Goal: Information Seeking & Learning: Learn about a topic

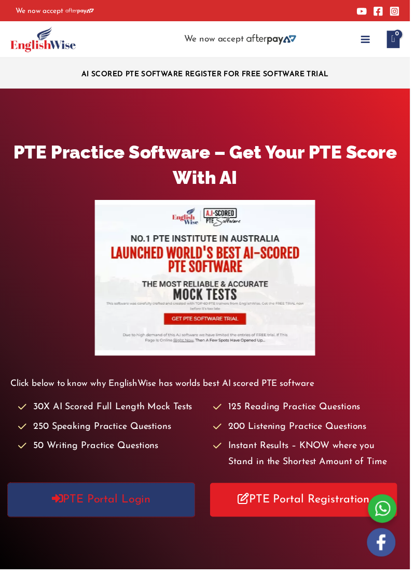
click at [134, 511] on link "PTE Portal Login" at bounding box center [102, 506] width 189 height 34
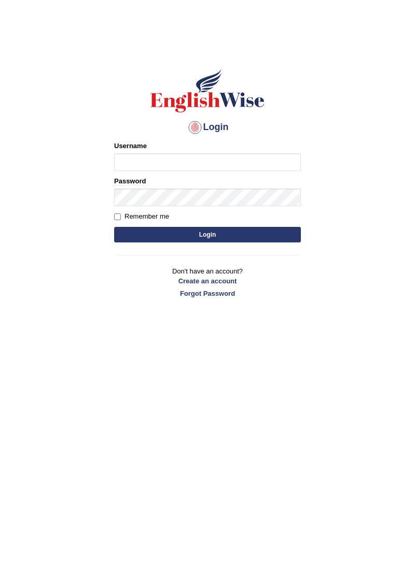
click at [242, 165] on input "Username" at bounding box center [207, 162] width 187 height 18
type input "Za"
click at [225, 280] on link "Create an account" at bounding box center [207, 281] width 187 height 10
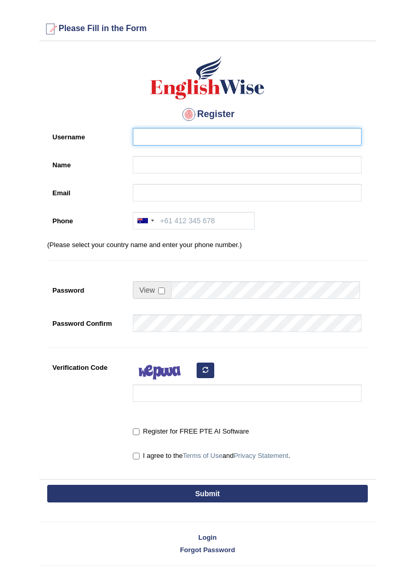
click at [281, 135] on input "Username" at bounding box center [247, 137] width 229 height 18
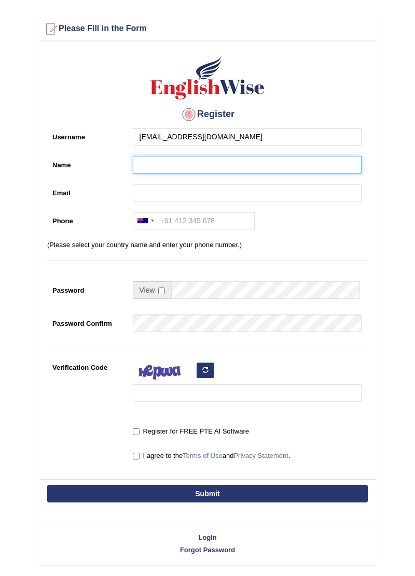
click at [302, 167] on input "Name" at bounding box center [247, 165] width 229 height 18
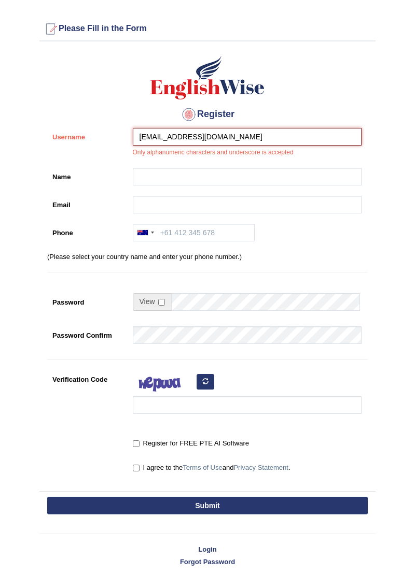
click at [308, 138] on input "Zainabali9999@gmail.com" at bounding box center [247, 137] width 229 height 18
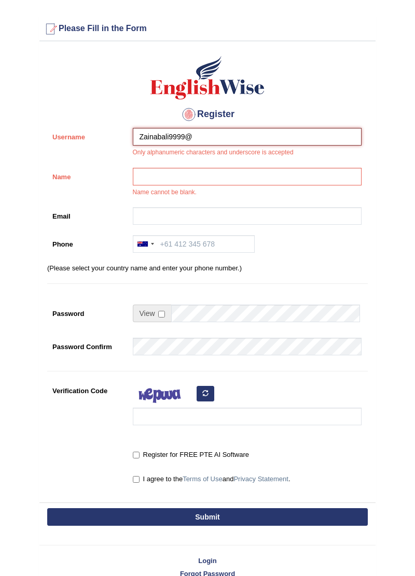
type input "Zainabali9999"
type input "Zainab"
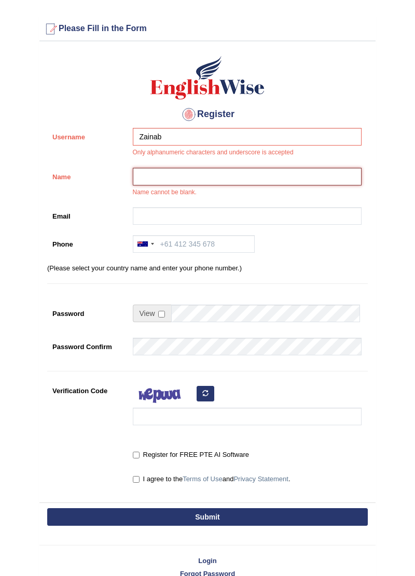
click at [281, 178] on input "Name" at bounding box center [247, 177] width 229 height 18
type input "Zainab"
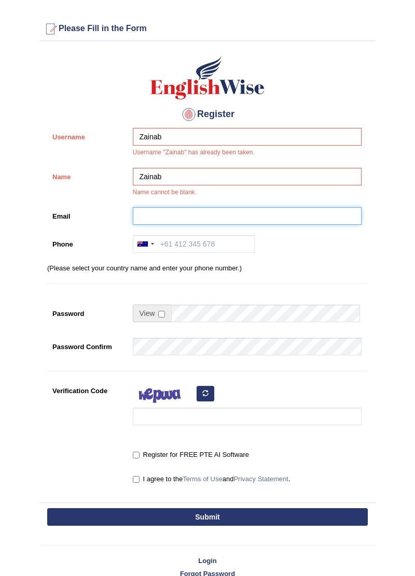
click at [277, 218] on input "Email" at bounding box center [247, 216] width 229 height 18
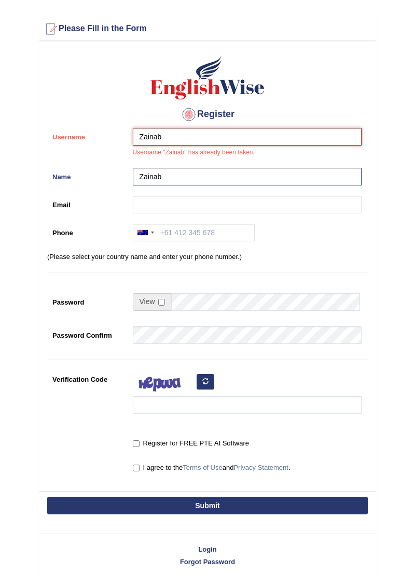
click at [261, 140] on input "Zainab" at bounding box center [247, 137] width 229 height 18
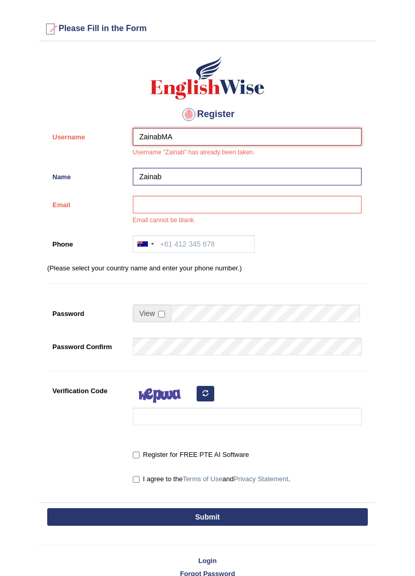
type input "ZainabMA"
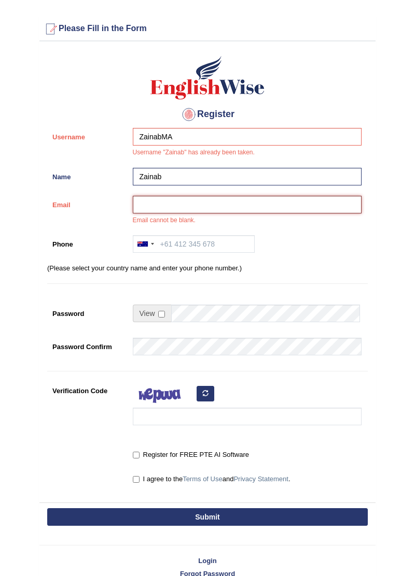
click at [195, 207] on input "Email" at bounding box center [247, 205] width 229 height 18
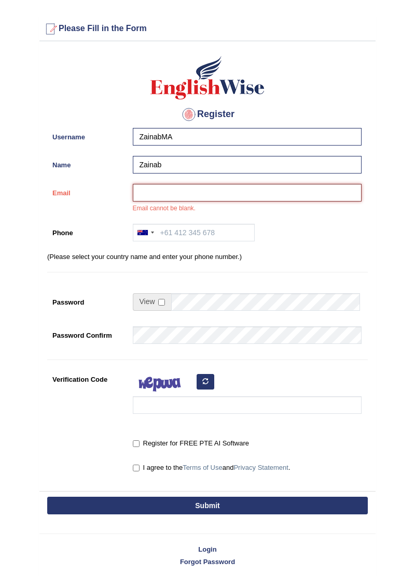
type input "zainabali9999@gmail.com"
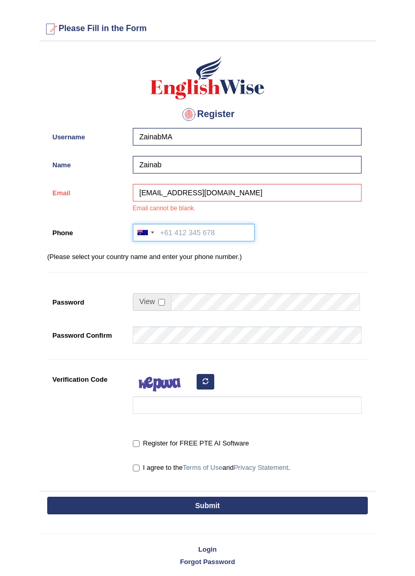
type input "+923312317015"
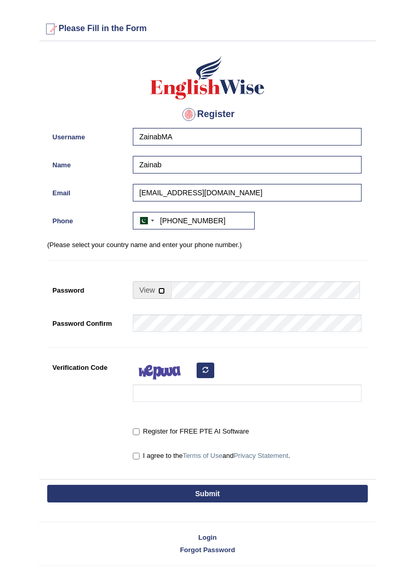
click at [162, 293] on input "checkbox" at bounding box center [161, 291] width 7 height 7
checkbox input "true"
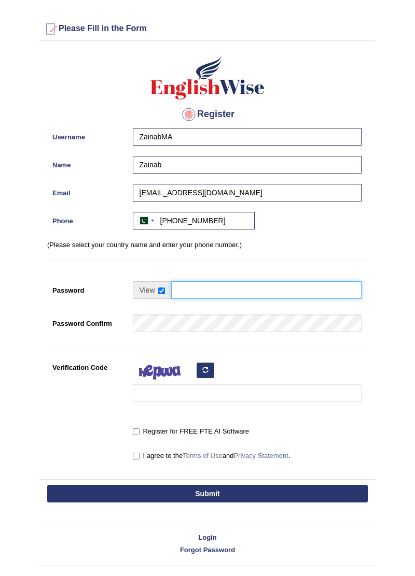
click at [217, 299] on input "Password" at bounding box center [266, 290] width 190 height 18
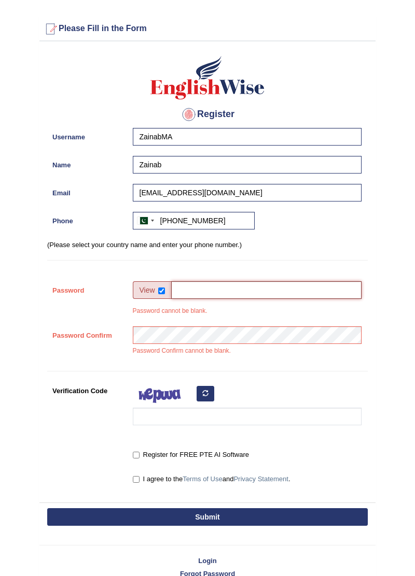
click at [222, 289] on input "Password" at bounding box center [266, 290] width 190 height 18
type input "ali.9999"
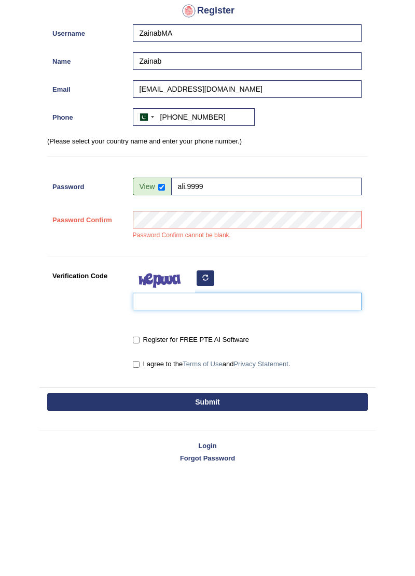
click at [176, 408] on input "Verification Code" at bounding box center [247, 406] width 229 height 18
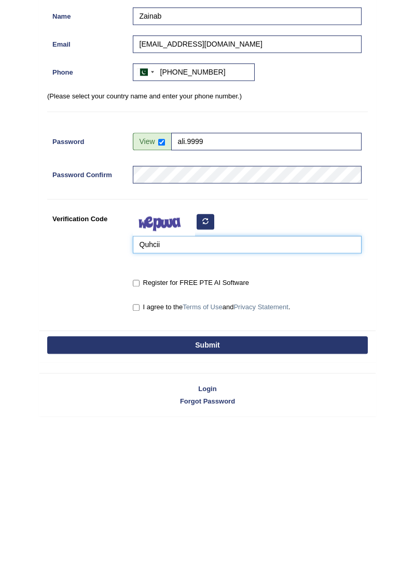
click at [146, 391] on input "Quhcii" at bounding box center [247, 394] width 229 height 18
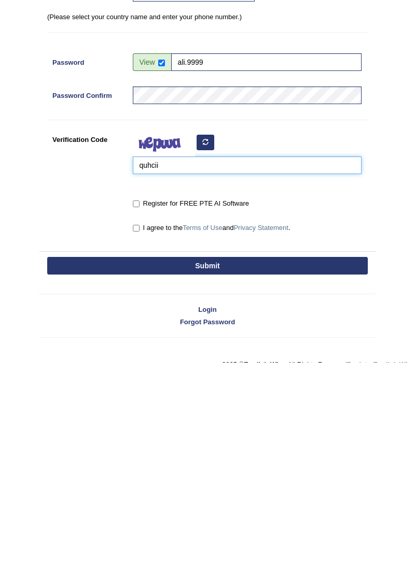
scroll to position [16, 0]
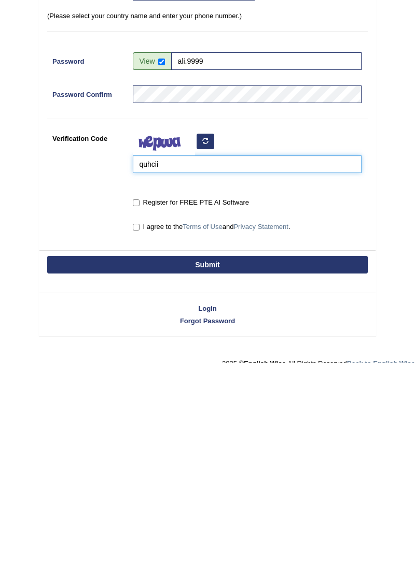
type input "quhcii"
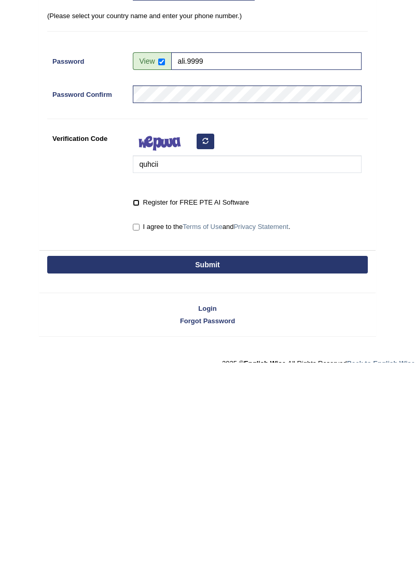
click at [133, 414] on input "Register for FREE PTE AI Software" at bounding box center [136, 416] width 7 height 7
checkbox input "true"
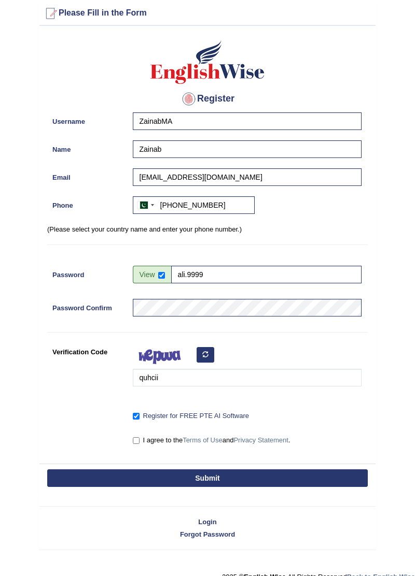
click at [146, 443] on label "I agree to the Terms of Use and Privacy Statement ." at bounding box center [212, 440] width 158 height 10
click at [139, 443] on input "I agree to the Terms of Use and Privacy Statement ." at bounding box center [136, 440] width 7 height 7
checkbox input "true"
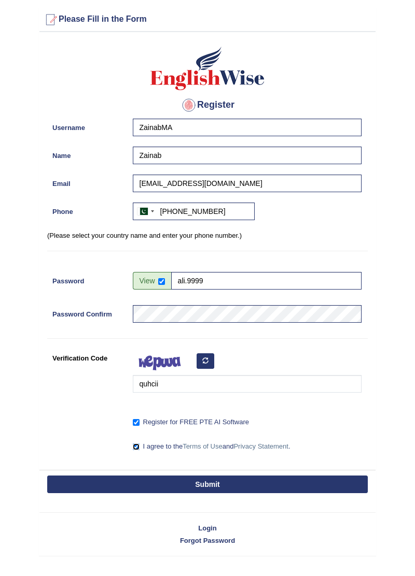
scroll to position [0, 0]
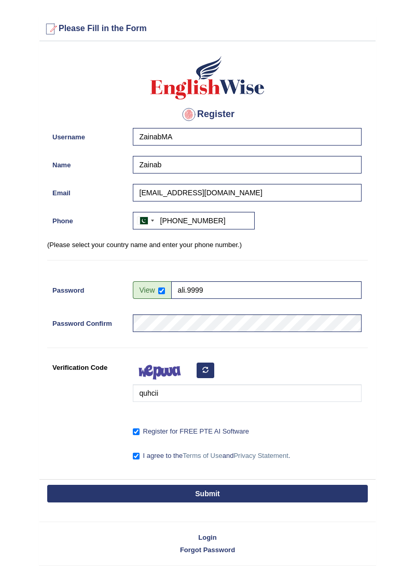
click at [261, 489] on button "Submit" at bounding box center [207, 494] width 320 height 18
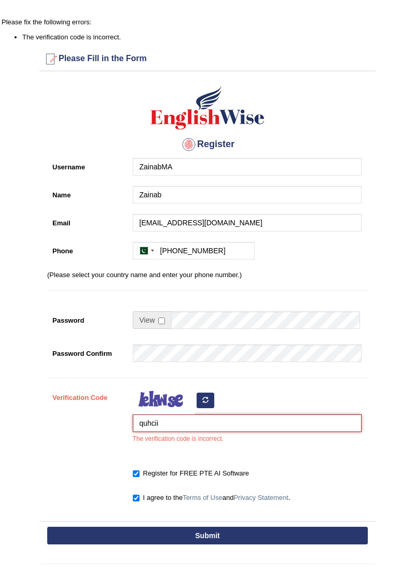
click at [153, 423] on input "quhcii" at bounding box center [247, 424] width 229 height 18
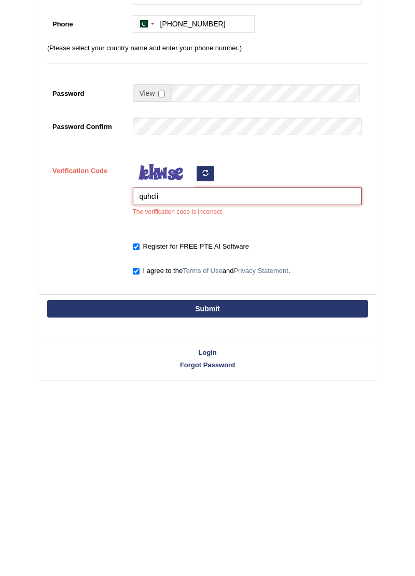
scroll to position [40, 0]
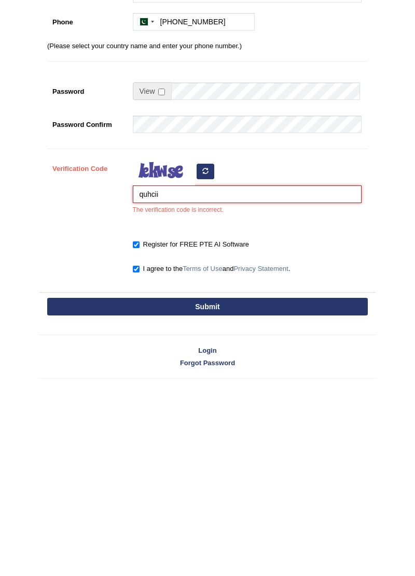
click at [146, 383] on input "quhcii" at bounding box center [247, 383] width 229 height 18
click at [149, 381] on input "quhcii" at bounding box center [247, 383] width 229 height 18
type input "quhdcii"
click at [227, 493] on button "Submit" at bounding box center [207, 496] width 320 height 18
type input "+923312317015"
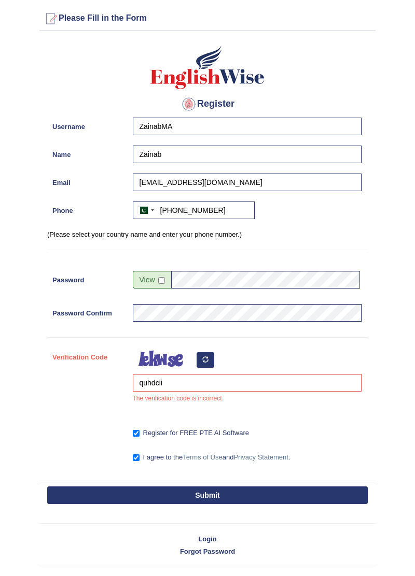
scroll to position [41, 0]
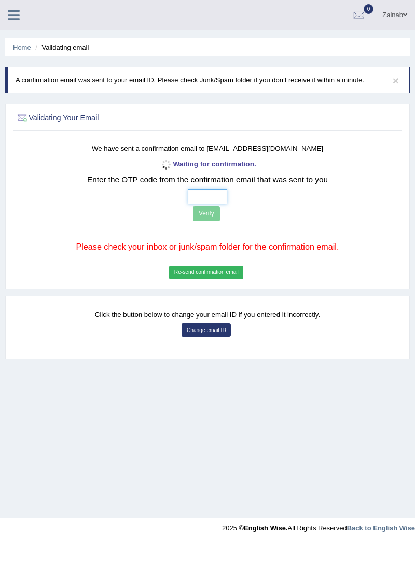
click at [209, 197] on input "text" at bounding box center [208, 196] width 40 height 15
type input "6 3 1 5"
click at [215, 216] on button "Verify" at bounding box center [206, 213] width 27 height 15
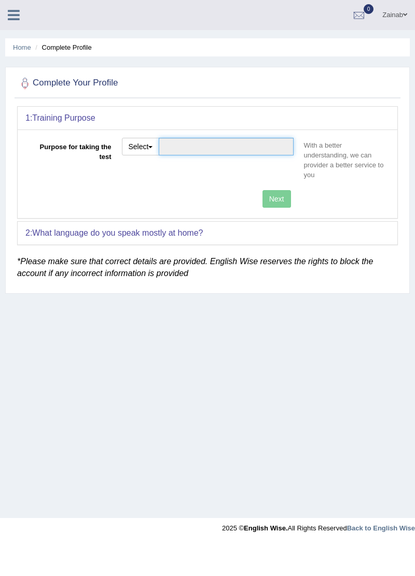
click at [239, 144] on input "Purpose for taking the test" at bounding box center [226, 147] width 134 height 18
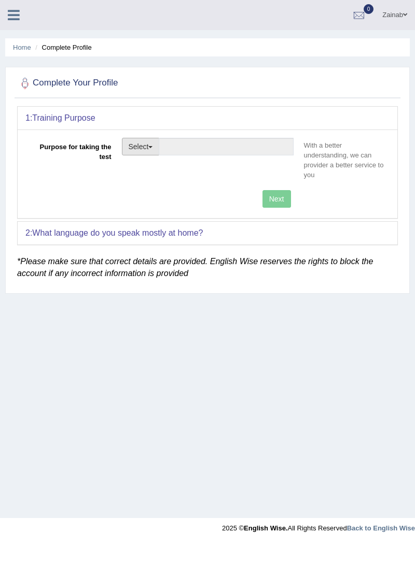
click at [151, 146] on span "button" at bounding box center [150, 147] width 4 height 2
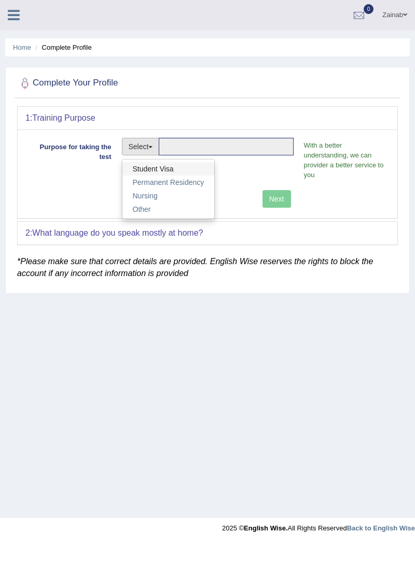
click at [185, 167] on link "Student Visa" at bounding box center [168, 168] width 92 height 13
type input "Student Visa"
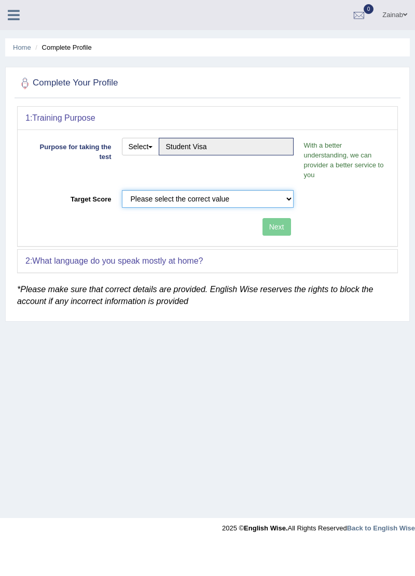
click at [291, 198] on select "Please select the correct value 50 (6 bands) 58 (6.5 bands) 65 (7 bands) 79 (8 …" at bounding box center [208, 199] width 172 height 18
select select "79"
click at [122, 190] on select "Please select the correct value 50 (6 bands) 58 (6.5 bands) 65 (7 bands) 79 (8 …" at bounding box center [208, 199] width 172 height 18
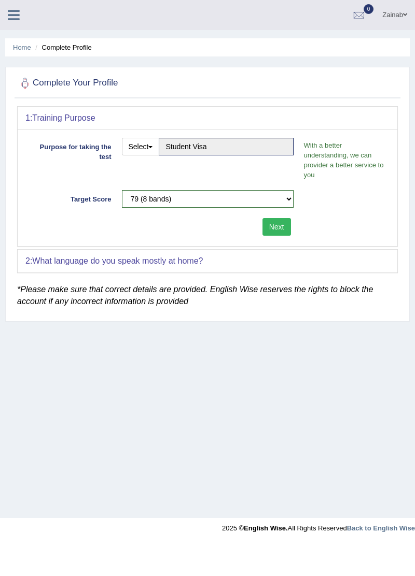
click at [282, 225] on button "Next" at bounding box center [276, 227] width 29 height 18
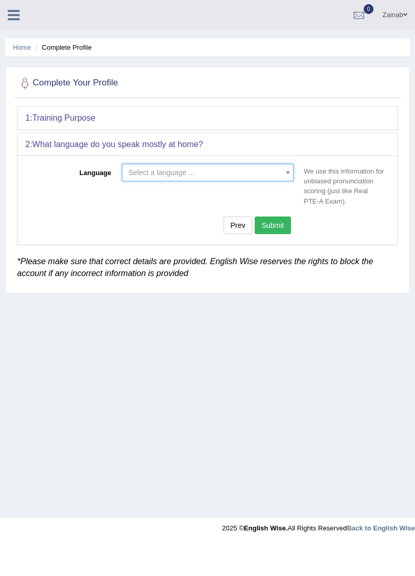
click at [278, 173] on span "Select a language ..." at bounding box center [205, 172] width 152 height 10
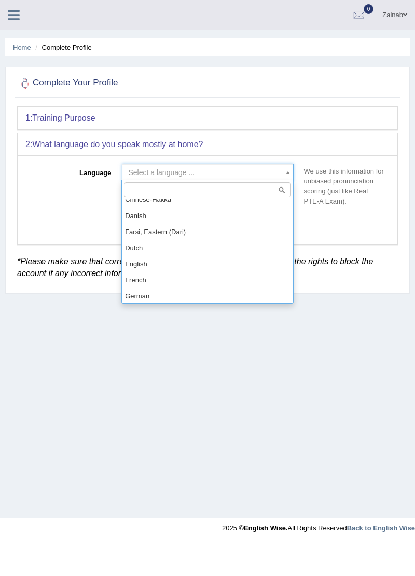
scroll to position [299, 0]
select select "English"
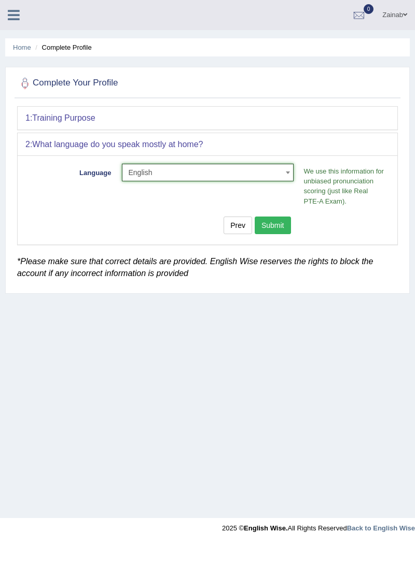
click at [281, 225] on button "Submit" at bounding box center [272, 226] width 36 height 18
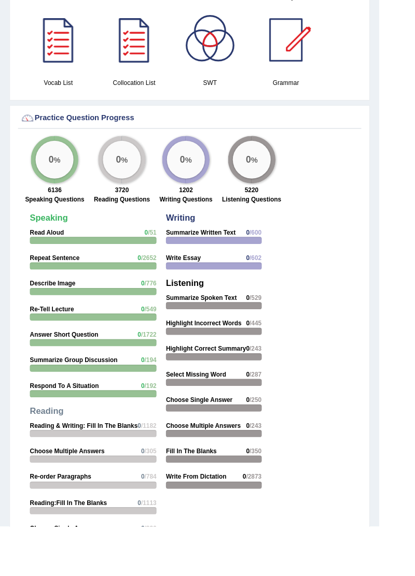
scroll to position [1121, 0]
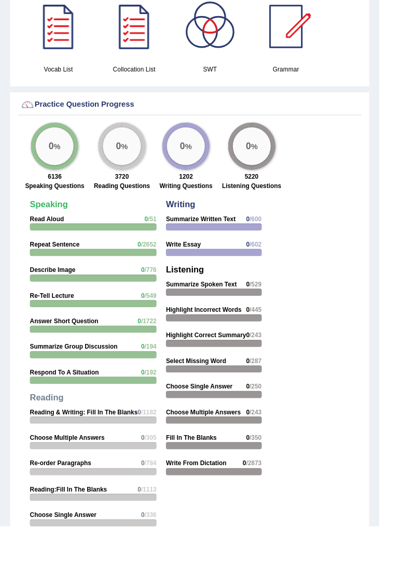
click at [52, 241] on strong "Read Aloud" at bounding box center [51, 240] width 37 height 8
click at [154, 245] on div at bounding box center [102, 249] width 138 height 8
click at [43, 239] on strong "Read Aloud" at bounding box center [51, 240] width 37 height 8
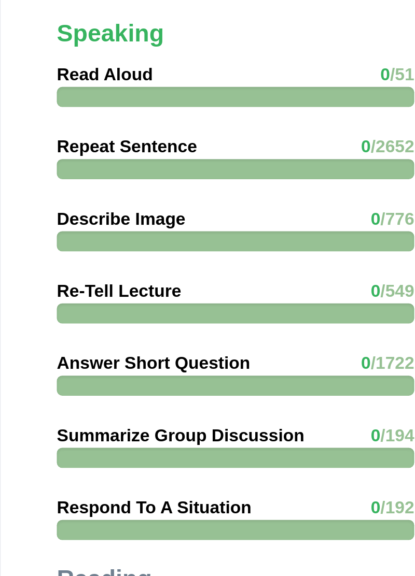
click at [53, 239] on strong "Read Aloud" at bounding box center [51, 239] width 37 height 8
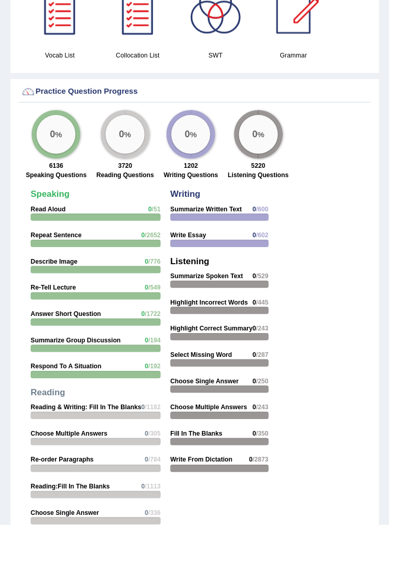
scroll to position [1120, 0]
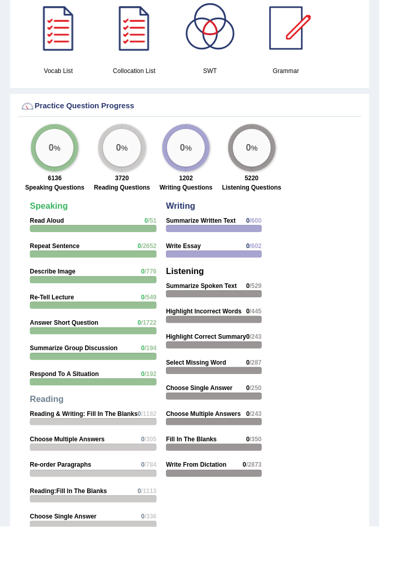
click at [162, 237] on span "/51" at bounding box center [166, 241] width 9 height 8
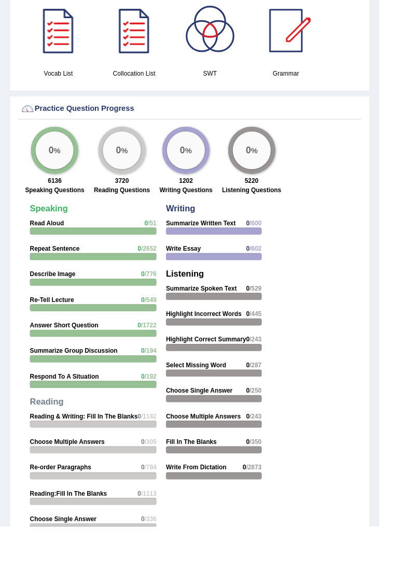
scroll to position [1106, 0]
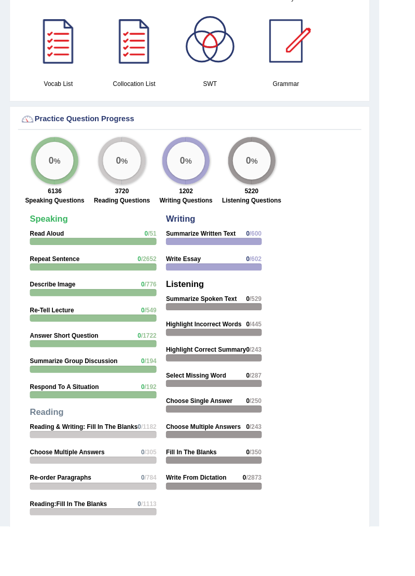
click at [53, 254] on strong "Read Aloud" at bounding box center [51, 255] width 37 height 8
click at [59, 252] on strong "Read Aloud" at bounding box center [51, 255] width 37 height 8
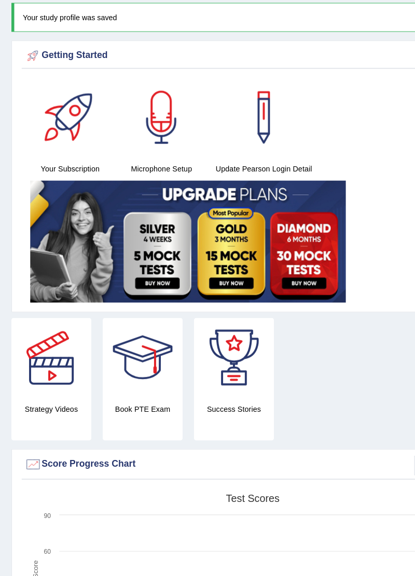
scroll to position [0, 0]
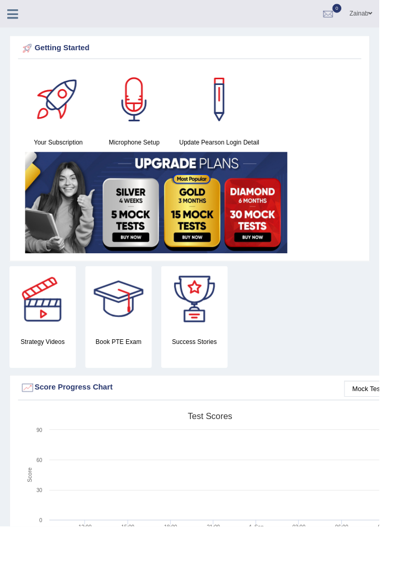
click at [329, 218] on div "Your Subscription Microphone Setup Update Pearson Login Detail" at bounding box center [207, 177] width 375 height 208
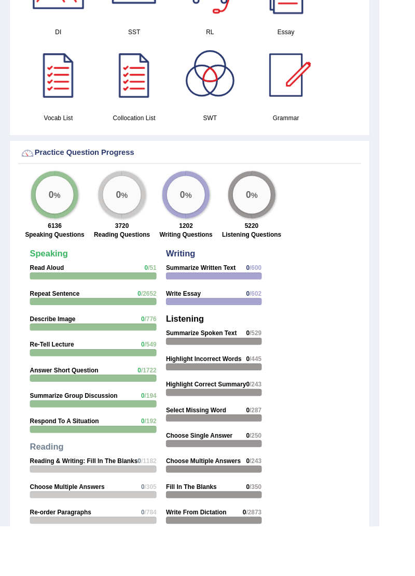
scroll to position [1034, 0]
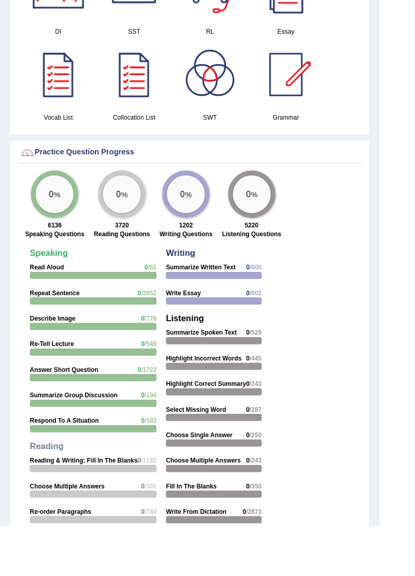
click at [52, 292] on strong "Read Aloud" at bounding box center [51, 293] width 37 height 8
click at [155, 298] on div at bounding box center [102, 302] width 138 height 8
click at [37, 301] on div at bounding box center [102, 302] width 138 height 8
click at [69, 218] on div "0 %" at bounding box center [59, 212] width 41 height 41
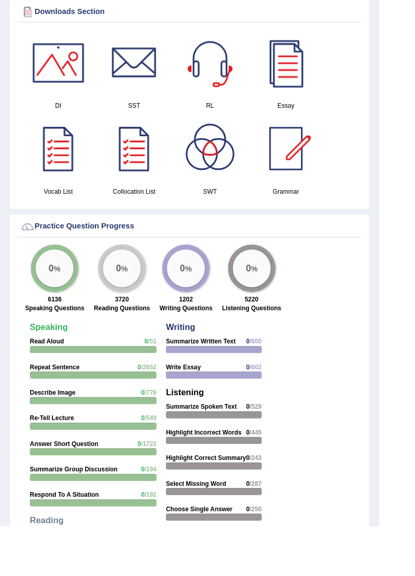
scroll to position [955, 0]
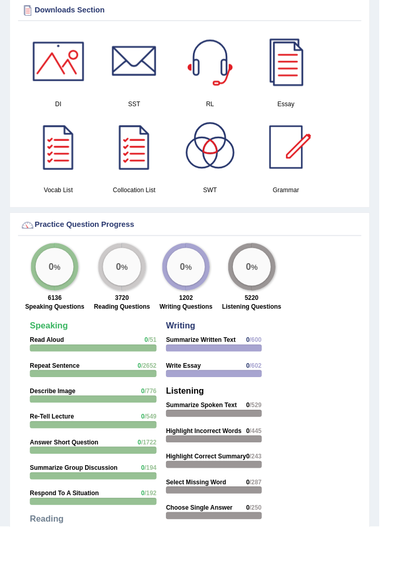
click at [92, 250] on div "Practice Question Progress" at bounding box center [207, 246] width 370 height 16
click at [108, 251] on div "Practice Question Progress" at bounding box center [207, 246] width 370 height 16
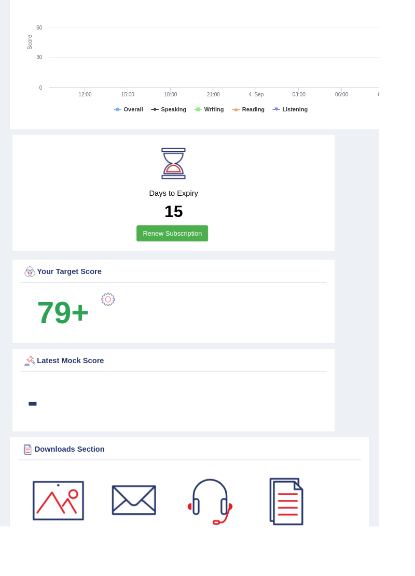
scroll to position [474, 0]
click at [44, 330] on b "79+" at bounding box center [68, 342] width 57 height 38
click at [197, 182] on div at bounding box center [189, 179] width 47 height 47
click at [186, 169] on div at bounding box center [189, 179] width 47 height 47
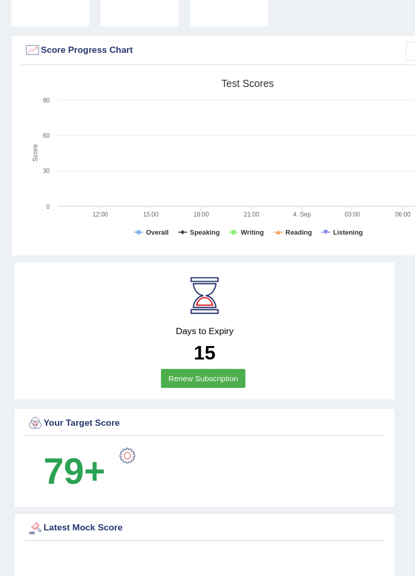
scroll to position [367, 0]
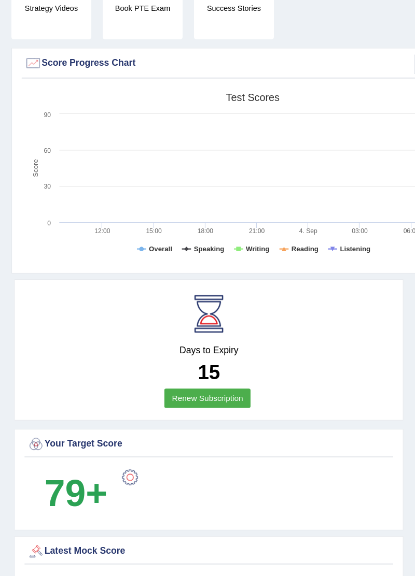
click at [158, 154] on rect at bounding box center [229, 159] width 415 height 161
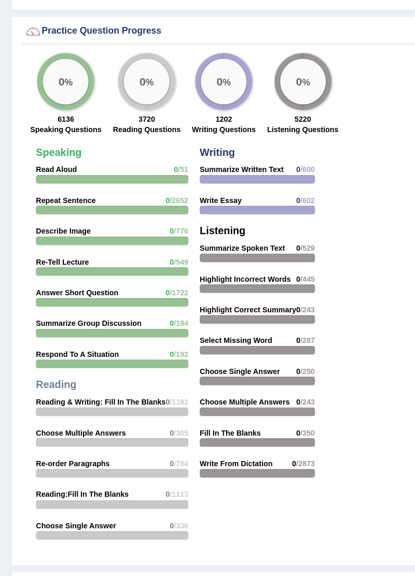
scroll to position [1172, 0]
click at [56, 153] on strong "Read Aloud" at bounding box center [51, 154] width 37 height 8
click at [55, 135] on strong "Speaking" at bounding box center [53, 138] width 41 height 10
click at [48, 154] on strong "Read Aloud" at bounding box center [51, 154] width 37 height 8
click at [47, 183] on strong "Repeat Sentence" at bounding box center [60, 182] width 54 height 8
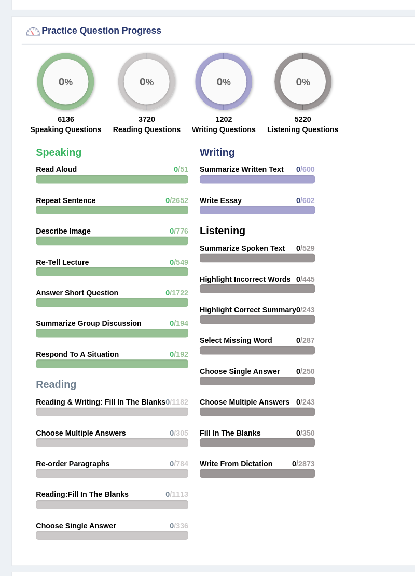
click at [41, 180] on strong "Repeat Sentence" at bounding box center [60, 182] width 54 height 8
click at [47, 150] on strong "Read Aloud" at bounding box center [51, 154] width 37 height 8
click at [150, 159] on div at bounding box center [102, 163] width 138 height 8
click at [45, 135] on strong "Speaking" at bounding box center [53, 138] width 41 height 10
click at [47, 141] on strong "Speaking" at bounding box center [53, 138] width 41 height 10
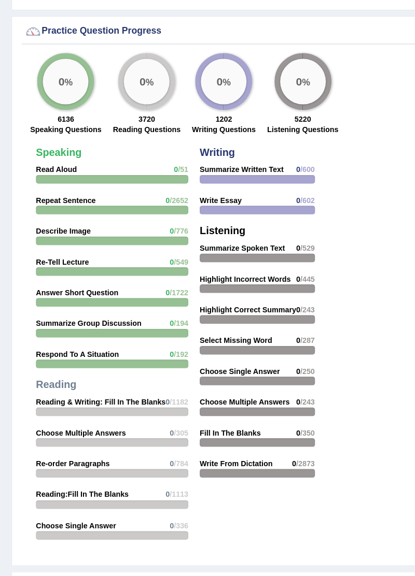
scroll to position [1176, 0]
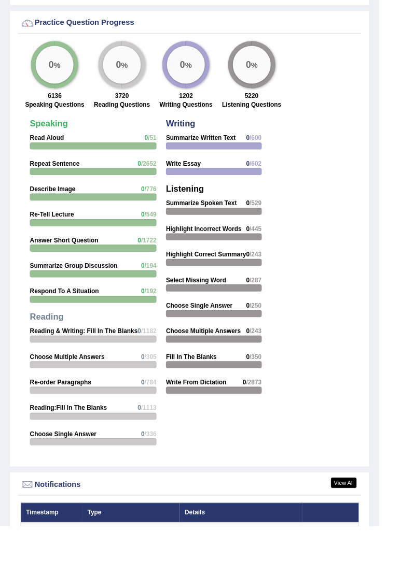
click at [54, 89] on div "0 %" at bounding box center [59, 70] width 41 height 41
click at [44, 67] on div "0 %" at bounding box center [59, 70] width 41 height 41
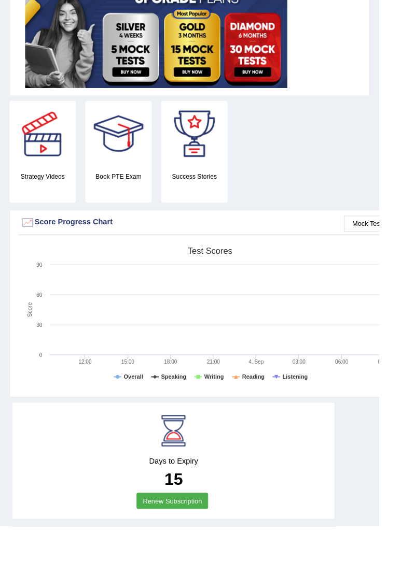
scroll to position [0, 0]
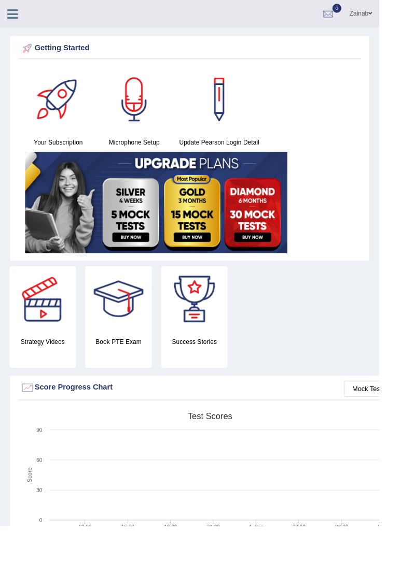
click at [18, 4] on div at bounding box center [18, 11] width 36 height 23
click at [17, 16] on icon at bounding box center [14, 14] width 12 height 13
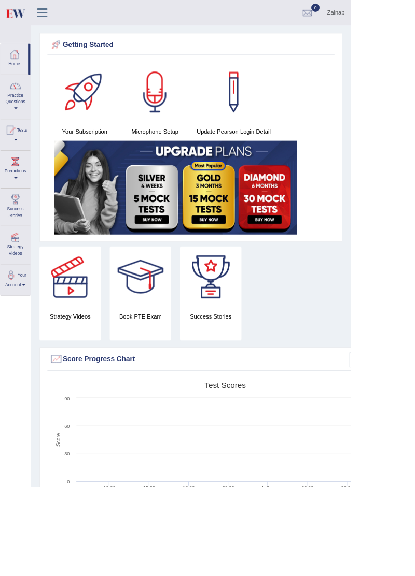
click at [14, 11] on img at bounding box center [17, 15] width 23 height 21
click at [23, 106] on div at bounding box center [18, 102] width 16 height 16
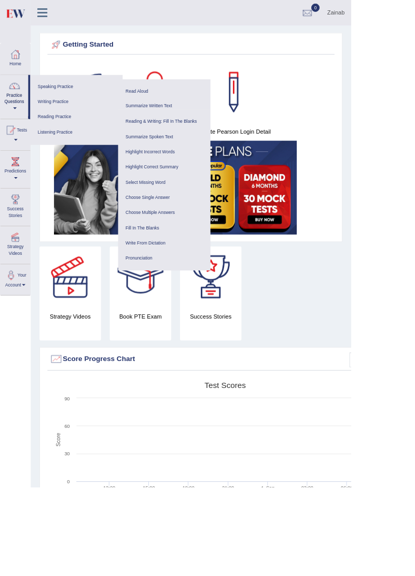
click at [164, 101] on link "Read Aloud" at bounding box center [194, 108] width 98 height 18
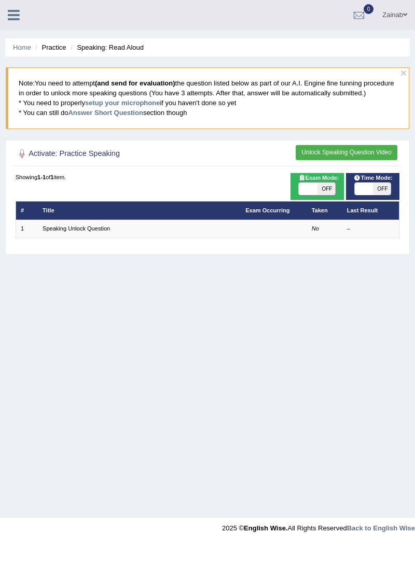
click at [350, 151] on button "Unlock Speaking Question Video" at bounding box center [346, 152] width 102 height 15
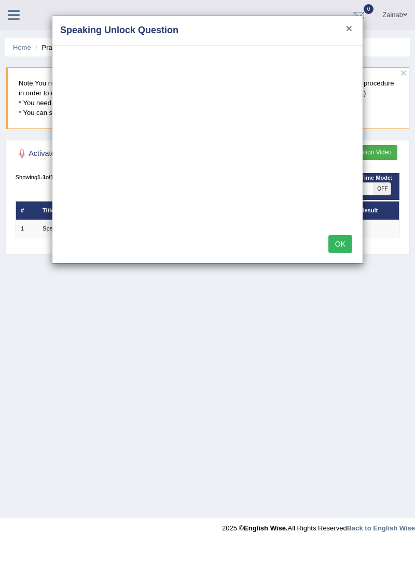
click at [347, 28] on button "×" at bounding box center [349, 28] width 6 height 11
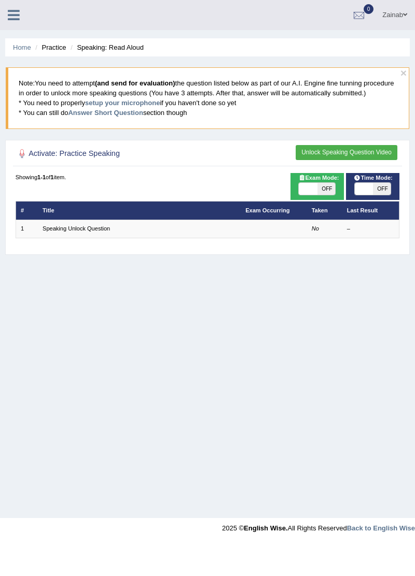
click at [60, 226] on link "Speaking Unlock Question" at bounding box center [76, 228] width 67 height 6
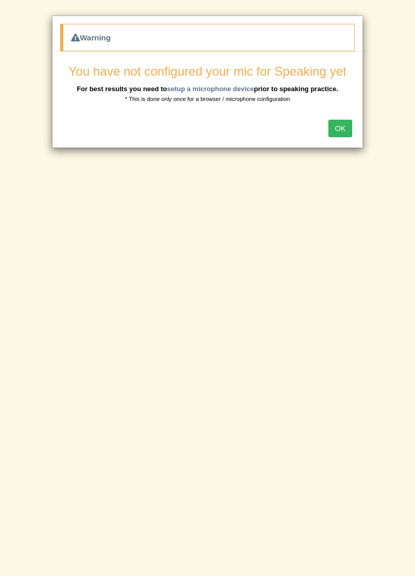
click at [340, 131] on button "OK" at bounding box center [340, 129] width 24 height 18
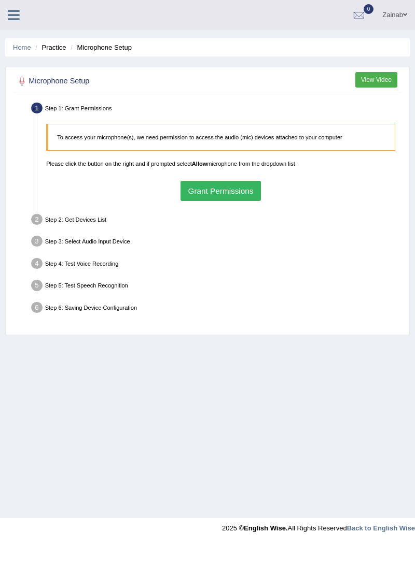
click at [238, 195] on button "Grant Permissions" at bounding box center [220, 191] width 80 height 20
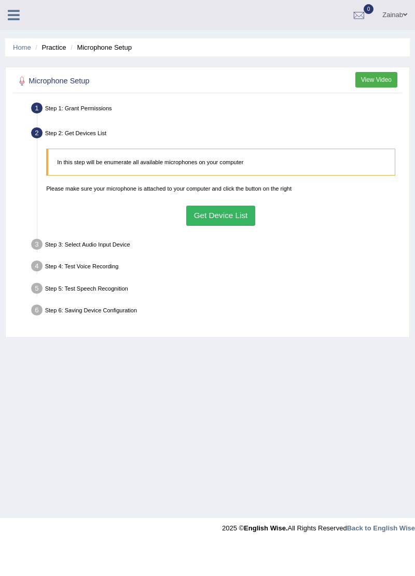
click at [386, 79] on button "View Video" at bounding box center [376, 79] width 42 height 15
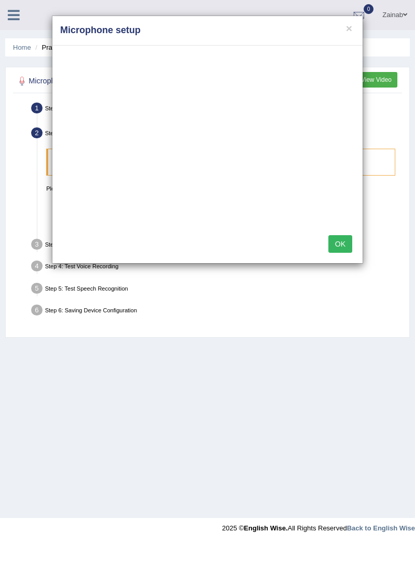
click at [343, 36] on h4 "Microphone setup" at bounding box center [207, 30] width 294 height 13
click at [348, 30] on button "×" at bounding box center [349, 28] width 6 height 11
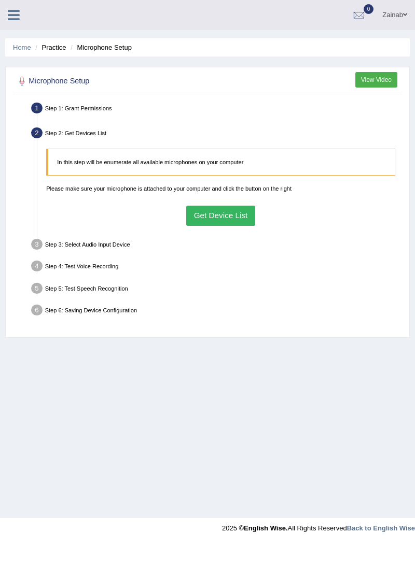
click at [246, 214] on button "Get Device List" at bounding box center [220, 216] width 69 height 20
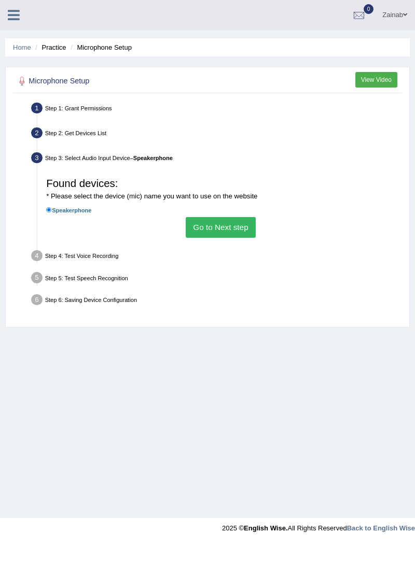
click at [247, 229] on button "Go to Next step" at bounding box center [221, 227] width 70 height 20
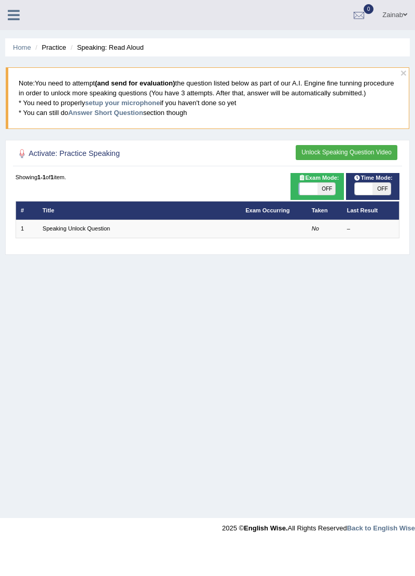
click at [267, 209] on link "Exam Occurring" at bounding box center [267, 210] width 44 height 6
click at [101, 230] on link "Speaking Unlock Question" at bounding box center [76, 228] width 67 height 6
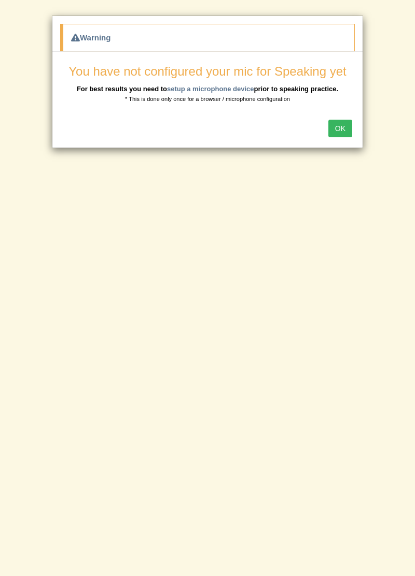
click at [344, 134] on button "OK" at bounding box center [340, 129] width 24 height 18
click at [347, 130] on button "OK" at bounding box center [340, 129] width 24 height 18
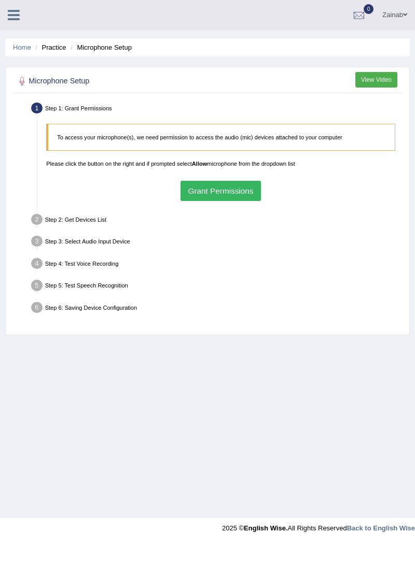
click at [108, 282] on div "Step 5: Test Speech Recognition" at bounding box center [216, 286] width 378 height 19
click at [37, 285] on li "Step 5: Test Speech Recognition Text to read The culture we acquire from our fa…" at bounding box center [216, 286] width 366 height 19
click at [234, 200] on button "Grant Permissions" at bounding box center [220, 191] width 80 height 20
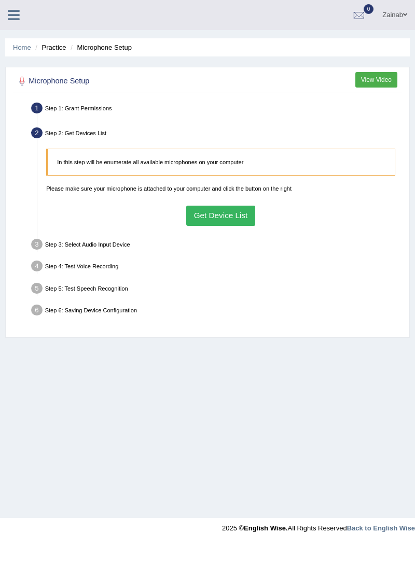
click at [241, 211] on button "Get Device List" at bounding box center [220, 216] width 69 height 20
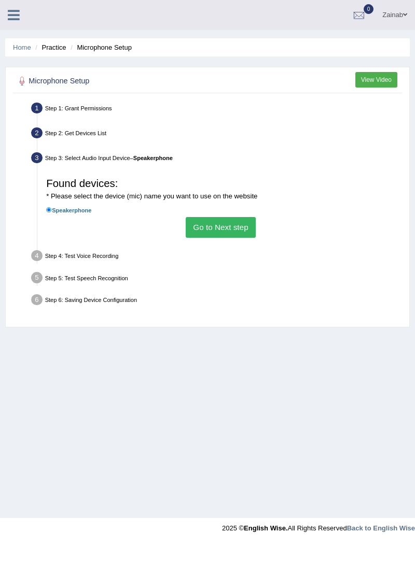
click at [228, 237] on button "Go to Next step" at bounding box center [221, 227] width 70 height 20
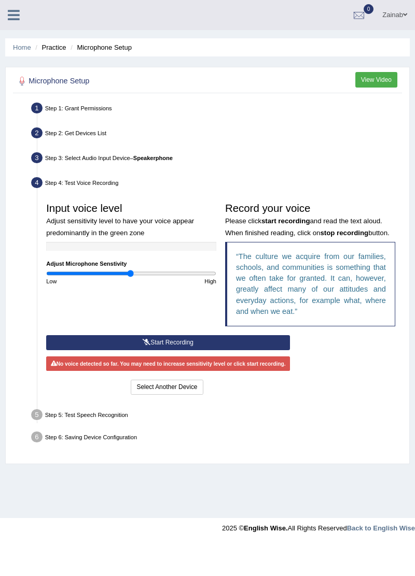
click at [259, 344] on button "Start Recording" at bounding box center [168, 342] width 244 height 15
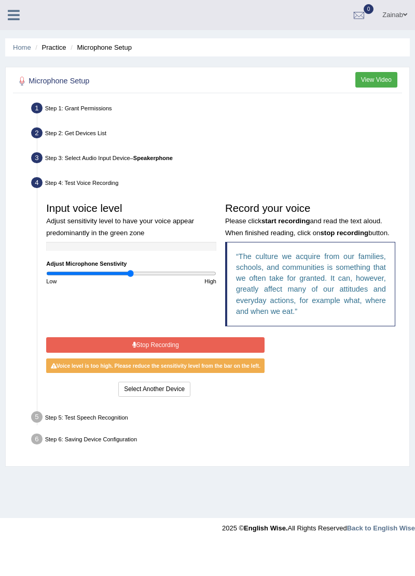
click at [224, 343] on button "Stop Recording" at bounding box center [155, 344] width 218 height 15
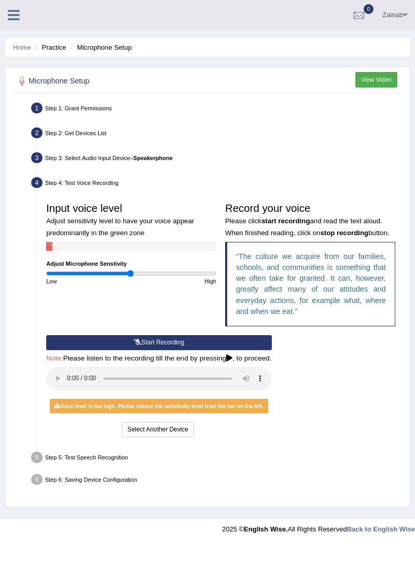
click at [110, 457] on div "Step 5: Test Speech Recognition" at bounding box center [216, 458] width 378 height 19
click at [55, 462] on div "Step 5: Test Speech Recognition" at bounding box center [216, 458] width 378 height 19
click at [172, 428] on button "Select Another Device" at bounding box center [158, 429] width 72 height 15
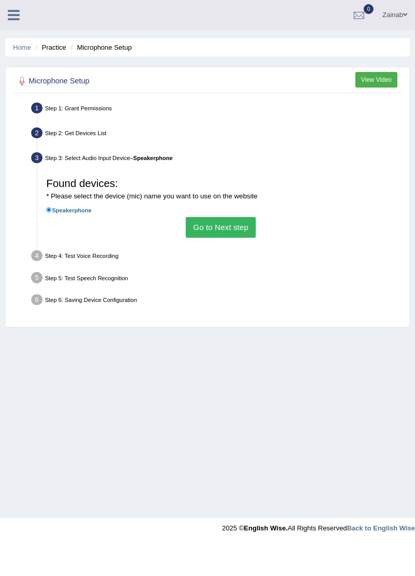
click at [229, 237] on button "Go to Next step" at bounding box center [221, 227] width 70 height 20
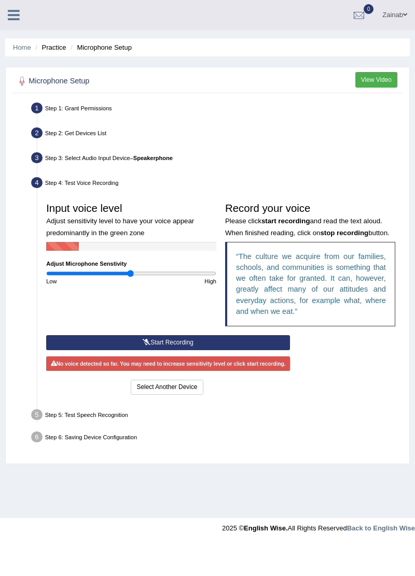
click at [173, 346] on button "Start Recording" at bounding box center [168, 342] width 244 height 15
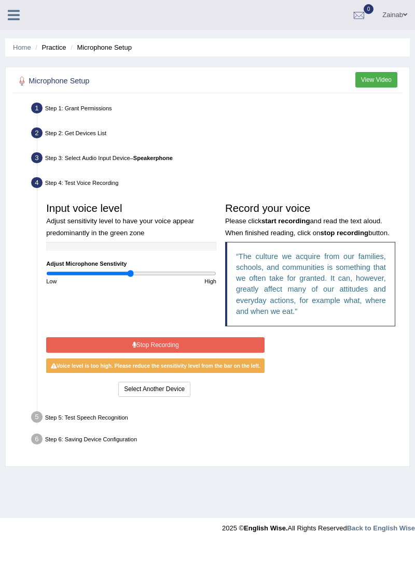
click at [187, 347] on button "Stop Recording" at bounding box center [155, 344] width 218 height 15
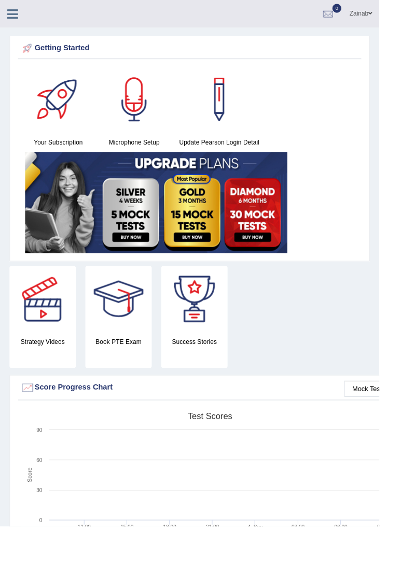
click at [17, 12] on icon at bounding box center [14, 14] width 12 height 13
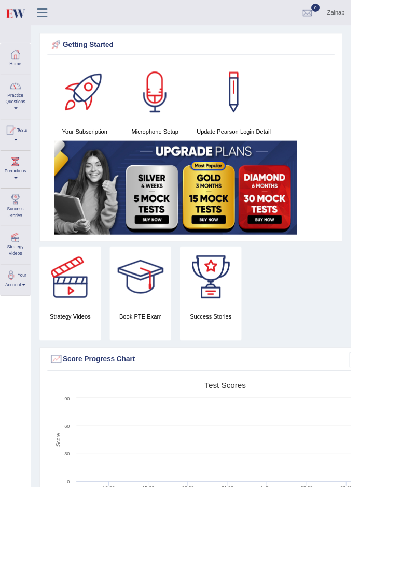
click at [23, 192] on div at bounding box center [18, 191] width 16 height 16
click at [87, 204] on ul "Latest Predictions" at bounding box center [90, 192] width 109 height 29
click at [24, 197] on div at bounding box center [18, 191] width 16 height 16
click at [65, 191] on link "Latest Predictions" at bounding box center [90, 192] width 98 height 18
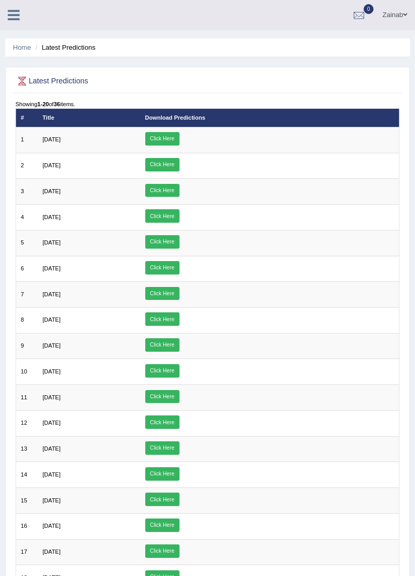
click at [179, 139] on link "Click Here" at bounding box center [162, 138] width 34 height 13
click at [179, 145] on link "Click Here" at bounding box center [162, 138] width 34 height 13
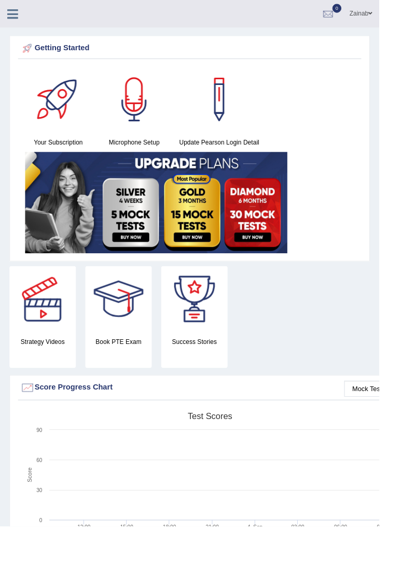
click at [16, 21] on icon at bounding box center [14, 14] width 12 height 13
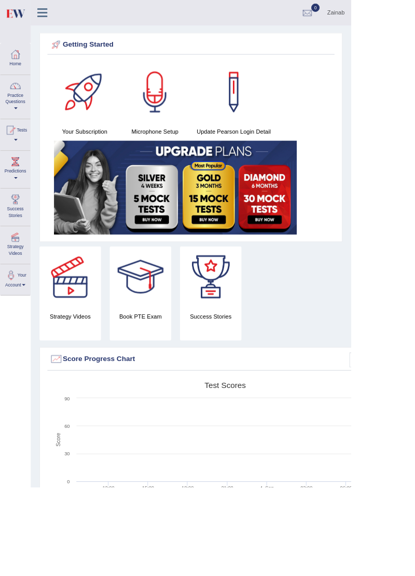
click at [21, 107] on div at bounding box center [18, 102] width 16 height 16
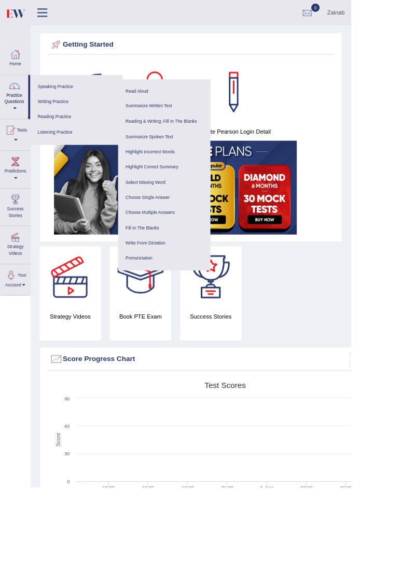
click at [162, 108] on link "Read Aloud" at bounding box center [194, 108] width 98 height 18
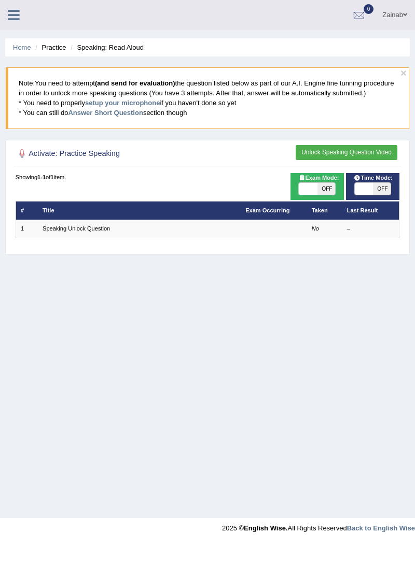
click at [267, 227] on td at bounding box center [274, 229] width 66 height 18
click at [81, 229] on link "Speaking Unlock Question" at bounding box center [76, 228] width 67 height 6
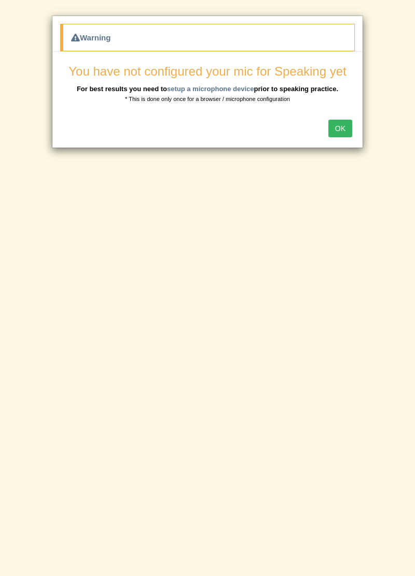
click at [349, 130] on button "OK" at bounding box center [340, 129] width 24 height 18
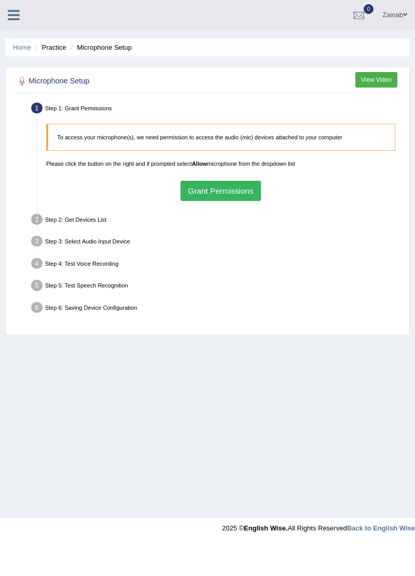
click at [55, 50] on li "Practice" at bounding box center [49, 48] width 33 height 10
click at [26, 46] on link "Home" at bounding box center [22, 48] width 18 height 8
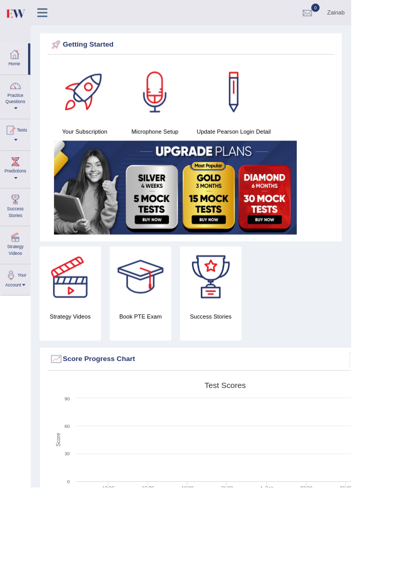
click at [25, 118] on link "Practice Questions" at bounding box center [18, 113] width 35 height 49
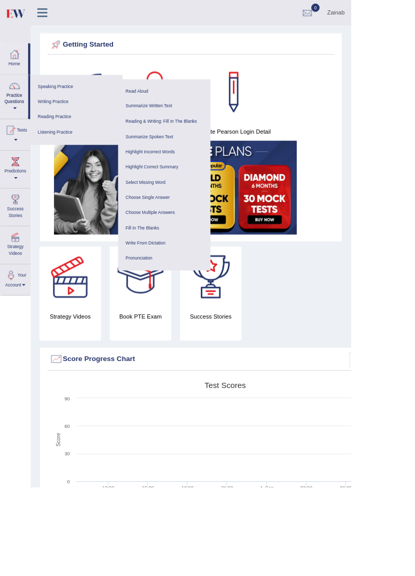
click at [187, 128] on link "Summarize Written Text" at bounding box center [194, 126] width 98 height 18
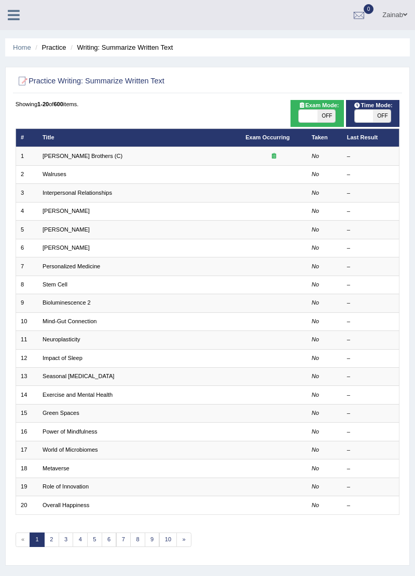
click at [247, 155] on div at bounding box center [273, 156] width 56 height 8
click at [81, 157] on link "[PERSON_NAME] Brothers (C)" at bounding box center [83, 156] width 80 height 6
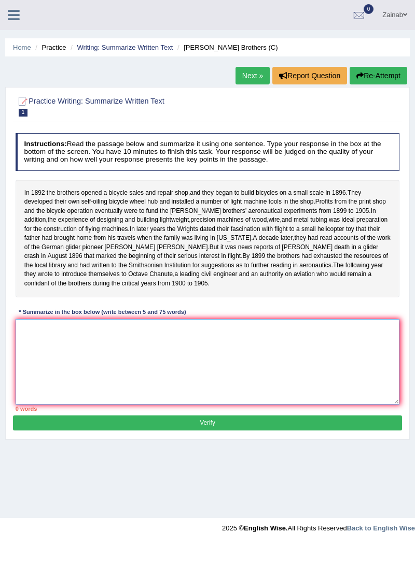
click at [302, 361] on textarea at bounding box center [208, 362] width 384 height 86
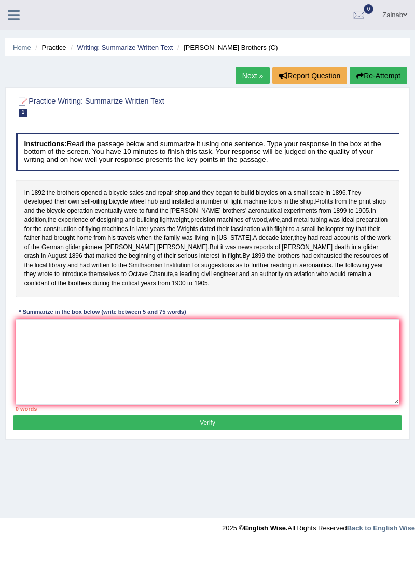
click at [54, 202] on span "their" at bounding box center [60, 201] width 12 height 9
click at [125, 222] on span "and" at bounding box center [130, 220] width 10 height 9
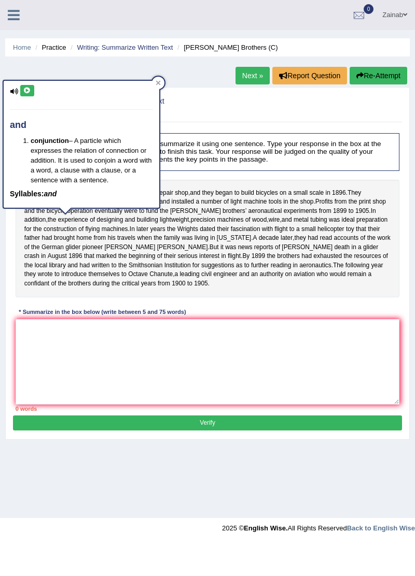
click at [158, 83] on icon at bounding box center [158, 83] width 5 height 5
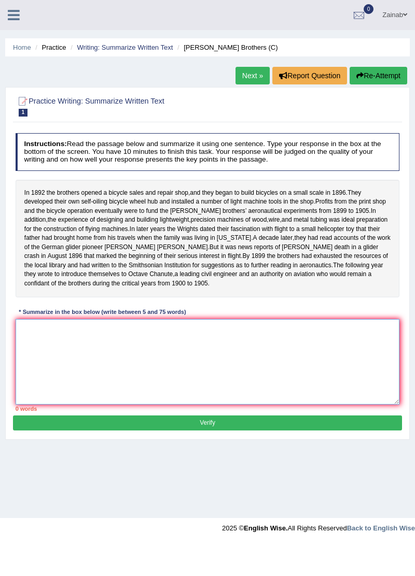
click at [322, 361] on textarea at bounding box center [208, 362] width 384 height 86
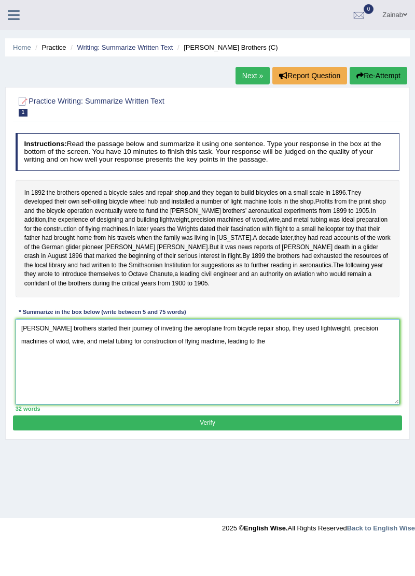
click at [274, 362] on textarea "Wrights brothers started their journey of inveting the aeroplane from bicycle r…" at bounding box center [208, 362] width 384 height 86
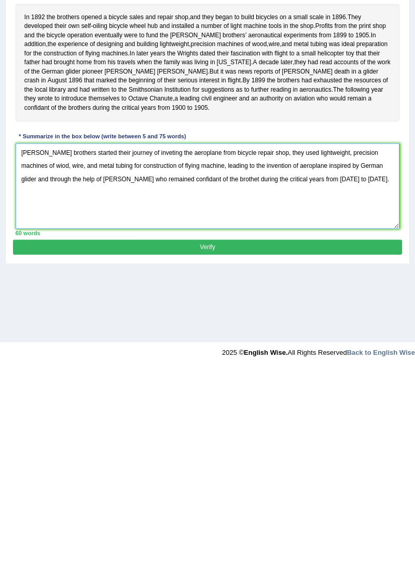
type textarea "Wrights brothers started their journey of inveting the aeroplane from bicycle r…"
click at [343, 424] on button "Verify" at bounding box center [207, 423] width 388 height 15
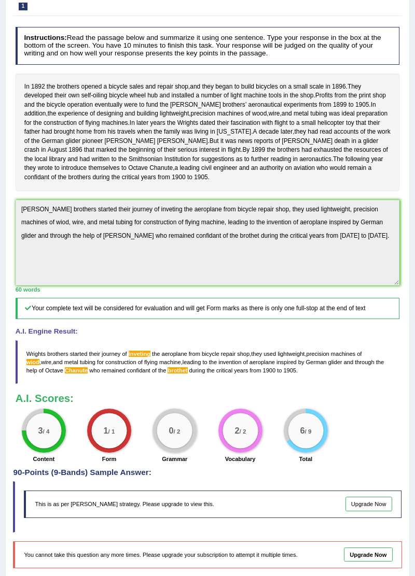
scroll to position [107, 0]
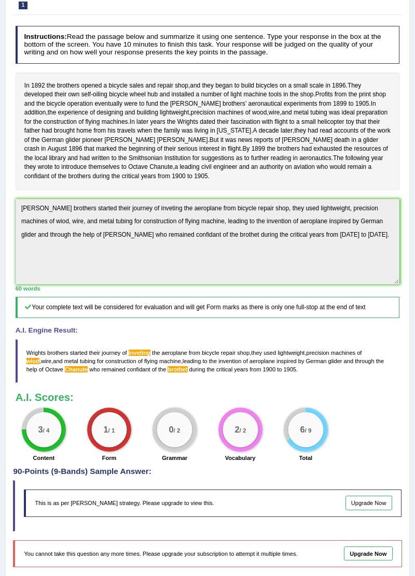
click at [118, 476] on h4 "90-Points (9-Bands) Sample Answer:" at bounding box center [207, 248] width 388 height 457
click at [67, 476] on h4 "90-Points (9-Bands) Sample Answer:" at bounding box center [207, 248] width 388 height 457
click at [171, 515] on div "This is as per English Wise's strategy. Please upgrade to view this. Upgrade Now" at bounding box center [212, 503] width 377 height 27
click at [279, 510] on div "This is as per English Wise's strategy. Please upgrade to view this. Upgrade Now" at bounding box center [212, 503] width 377 height 27
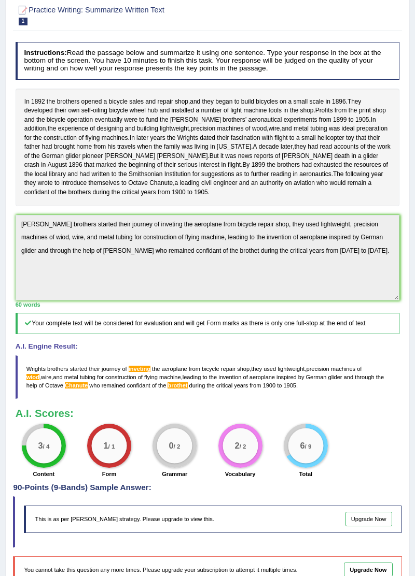
scroll to position [0, 0]
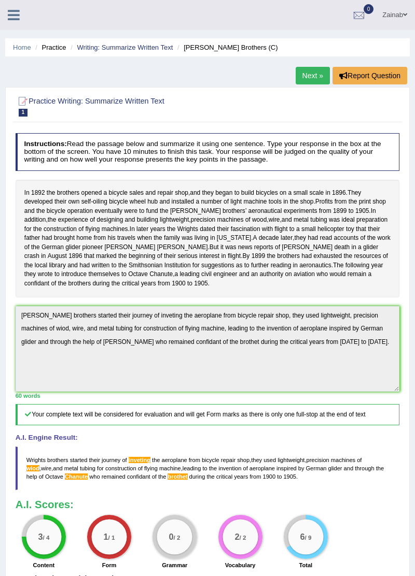
click at [314, 78] on link "Next »" at bounding box center [312, 76] width 34 height 18
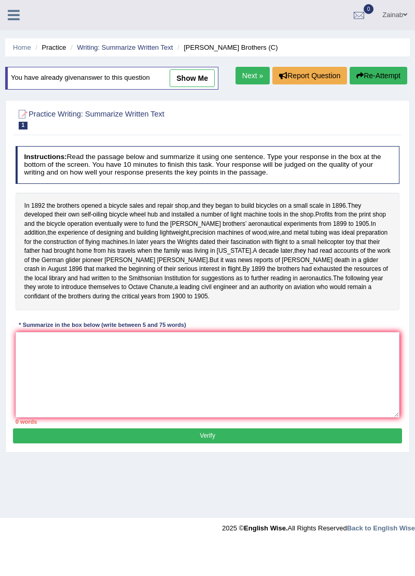
click at [44, 48] on li "Practice" at bounding box center [49, 48] width 33 height 10
click at [17, 46] on link "Home" at bounding box center [22, 48] width 18 height 8
click at [15, 25] on div "Zainab Toggle navigation Username: ZainabMA Access Type: Online Subscription: D…" at bounding box center [207, 15] width 415 height 30
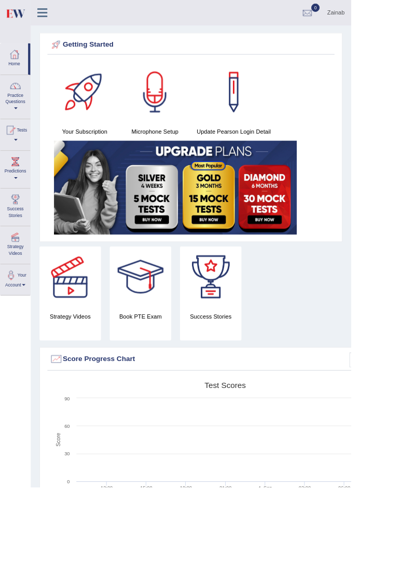
click at [19, 128] on span at bounding box center [19, 128] width 4 height 2
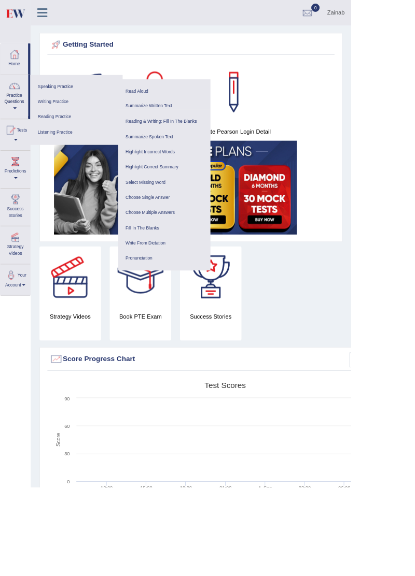
click at [90, 139] on link "Reading Practice" at bounding box center [90, 139] width 98 height 18
click at [81, 101] on link "Speaking Practice" at bounding box center [90, 103] width 98 height 18
click at [83, 125] on link "Writing Practice" at bounding box center [90, 120] width 98 height 18
click at [61, 103] on link "Speaking Practice" at bounding box center [90, 103] width 98 height 18
click at [163, 113] on ul "Summarize Written Text Write Essay" at bounding box center [193, 134] width 109 height 46
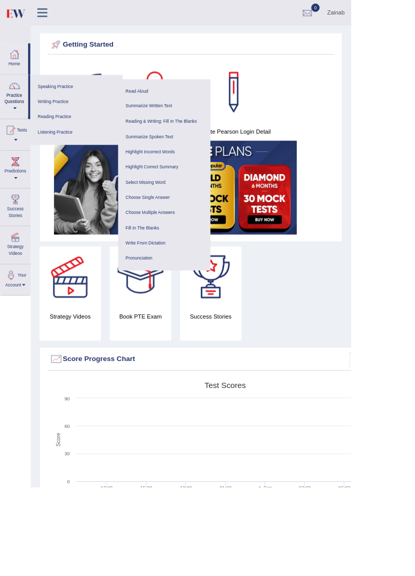
click at [206, 254] on link "Choose Multiple Answers" at bounding box center [194, 252] width 98 height 18
